Goal: Information Seeking & Learning: Learn about a topic

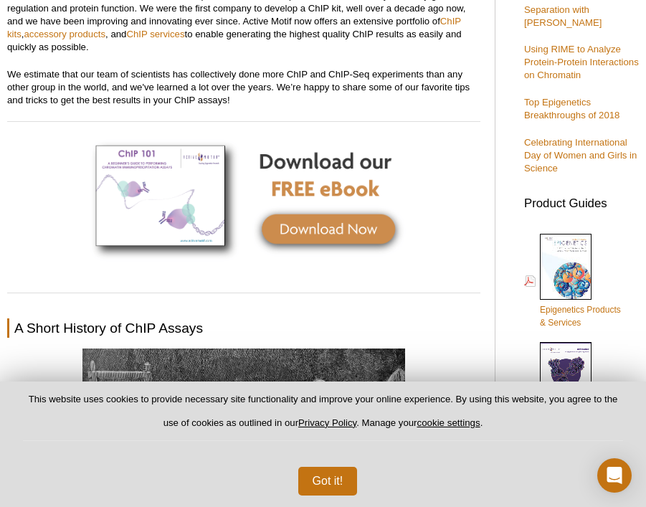
scroll to position [666, 0]
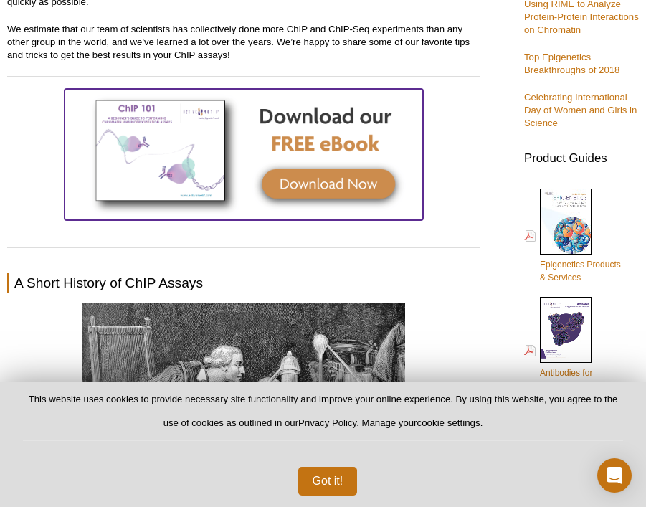
click at [359, 183] on img at bounding box center [244, 153] width 358 height 128
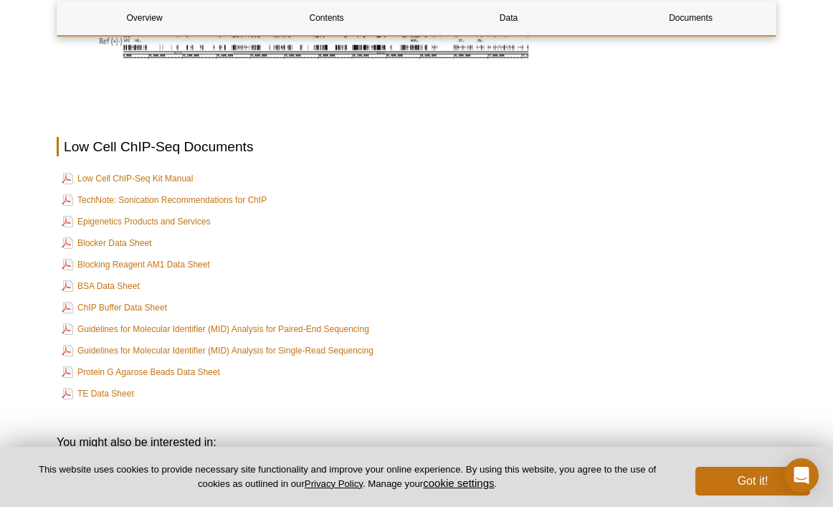
scroll to position [3027, 0]
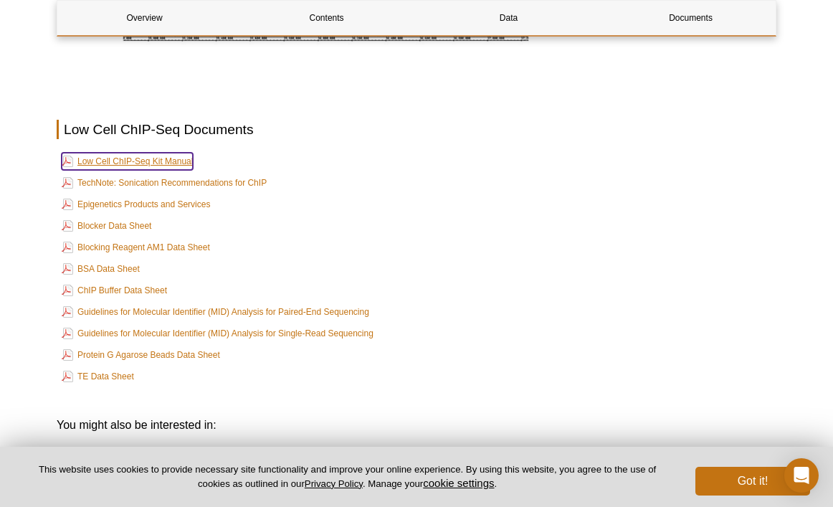
click at [159, 168] on link "Low Cell ChIP-Seq Kit Manual" at bounding box center [127, 161] width 131 height 17
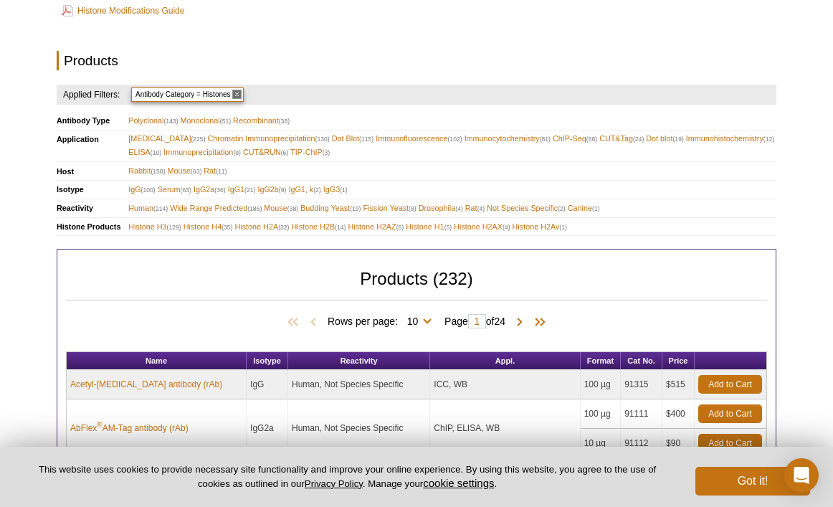
scroll to position [156, 0]
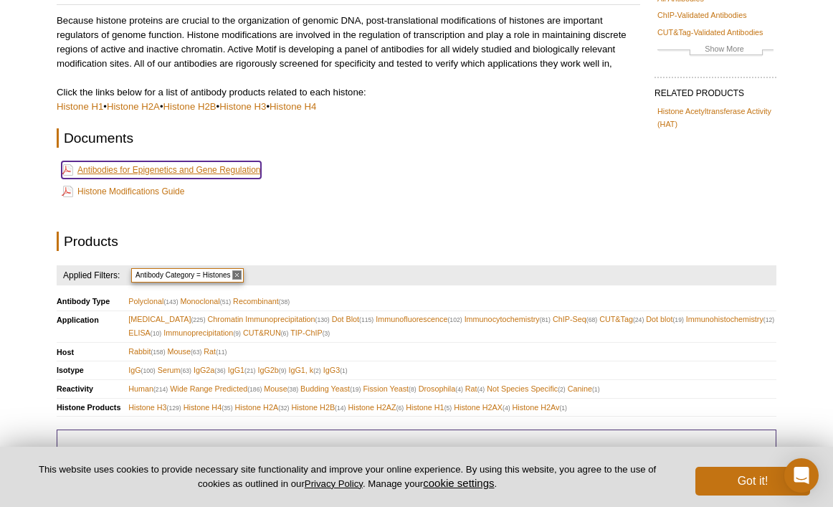
click at [168, 173] on link "Antibodies for Epigenetics and Gene Regulation" at bounding box center [161, 169] width 199 height 17
